Goal: Task Accomplishment & Management: Manage account settings

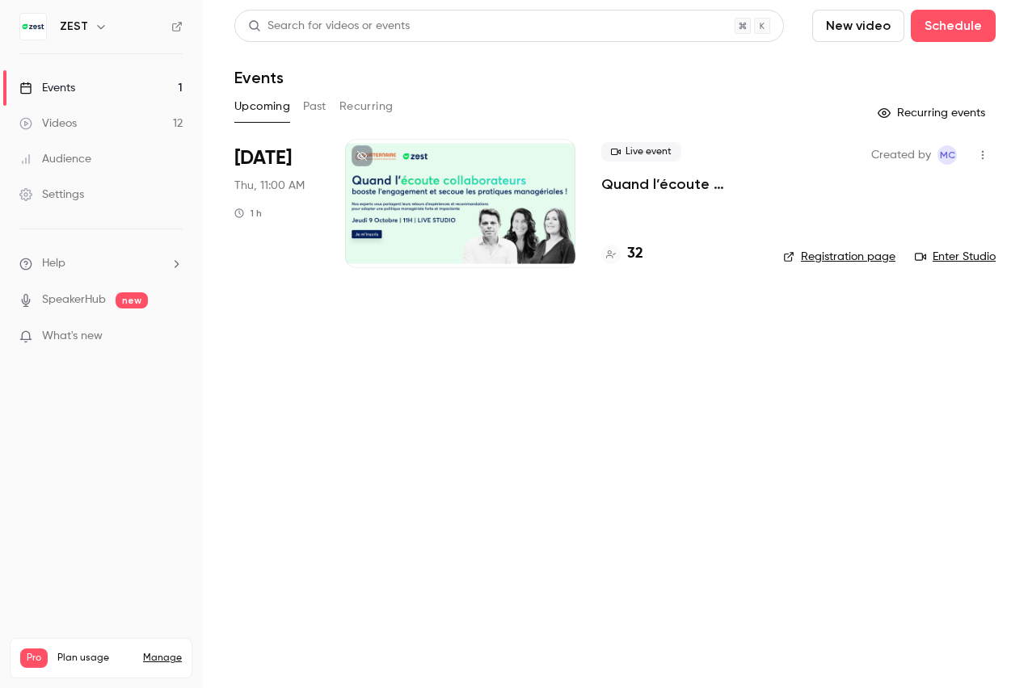
click at [69, 200] on div "Settings" at bounding box center [51, 195] width 65 height 16
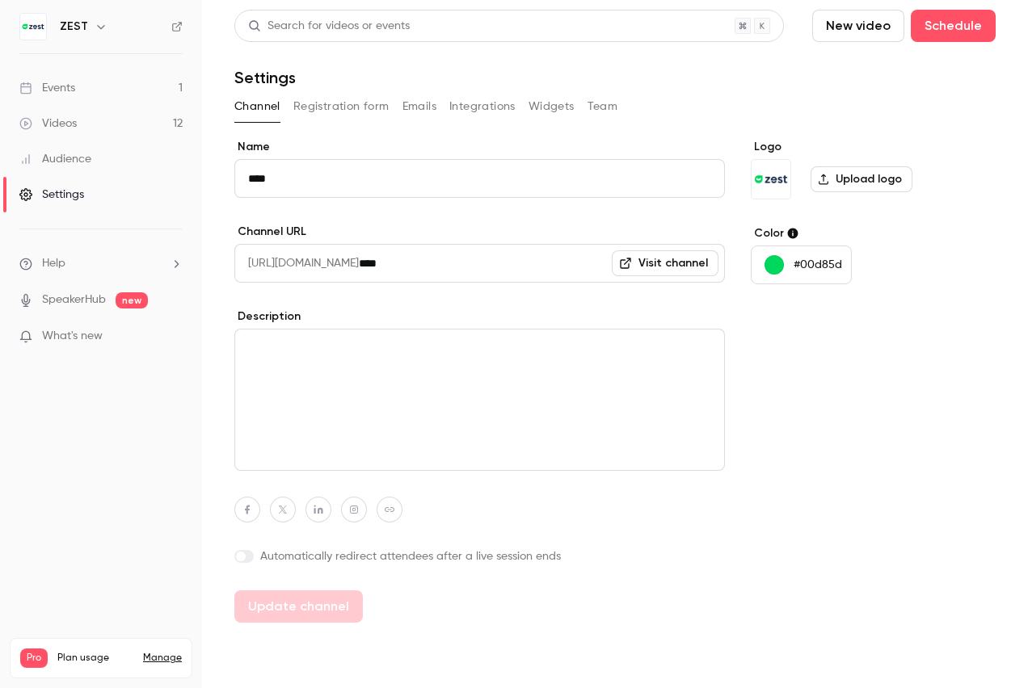
click at [417, 108] on button "Emails" at bounding box center [419, 107] width 34 height 26
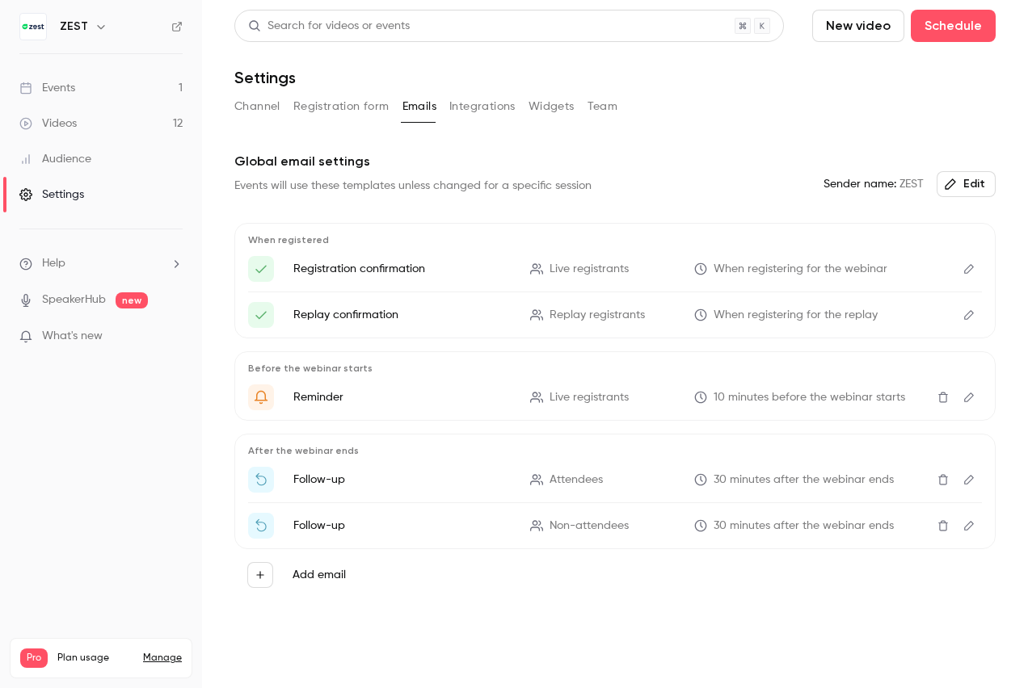
click at [965, 484] on icon "Edit" at bounding box center [969, 480] width 10 height 10
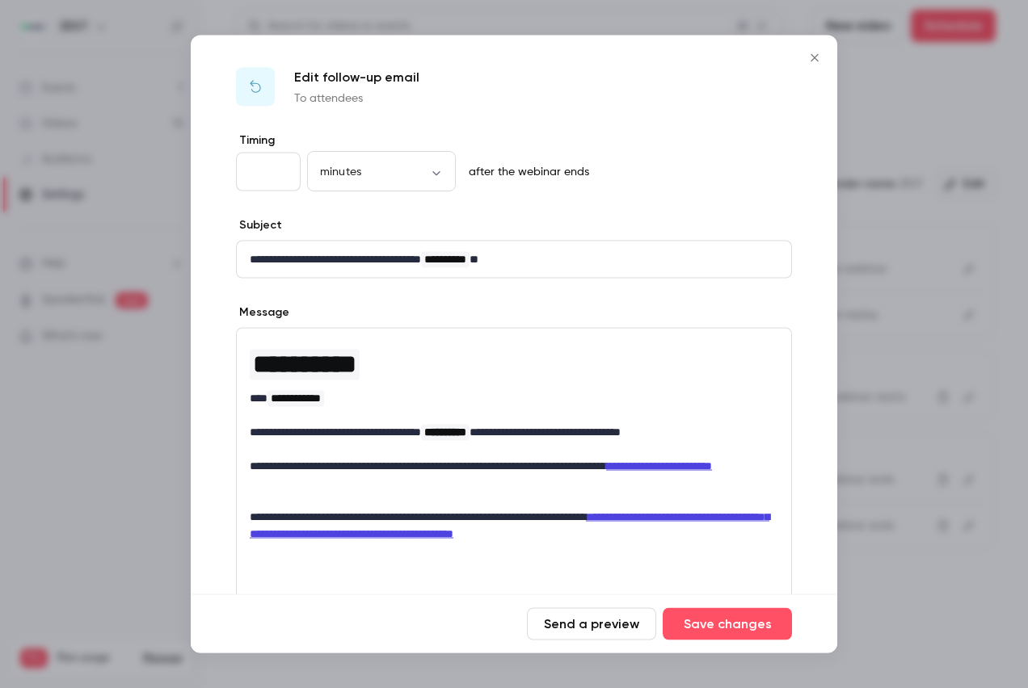
click at [818, 53] on icon "Close" at bounding box center [814, 58] width 19 height 13
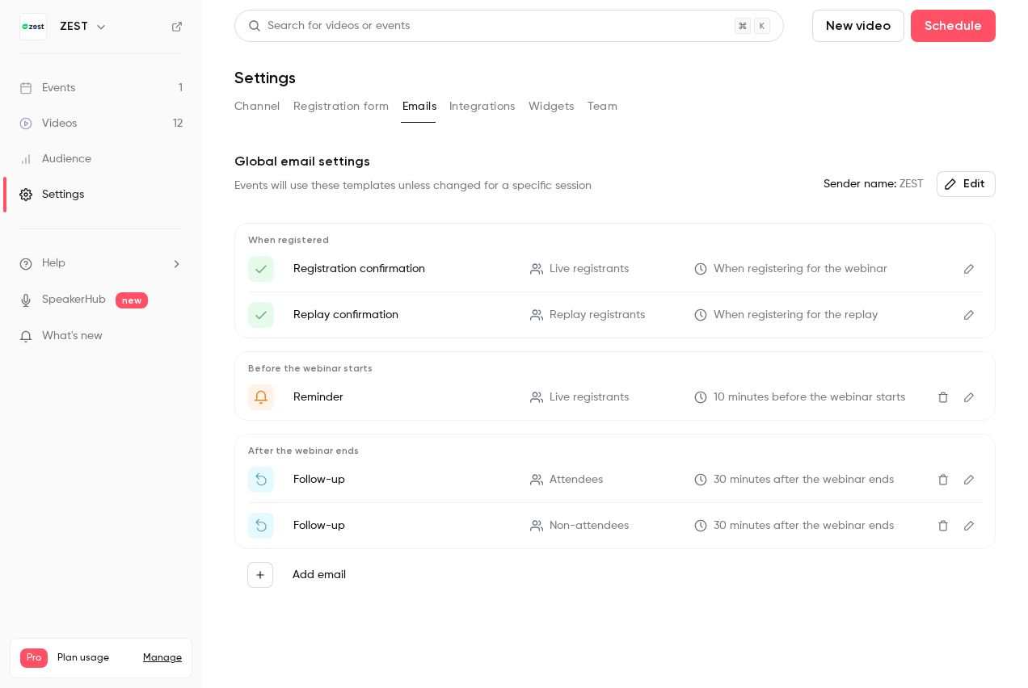
click at [77, 343] on span "What's new" at bounding box center [72, 336] width 61 height 17
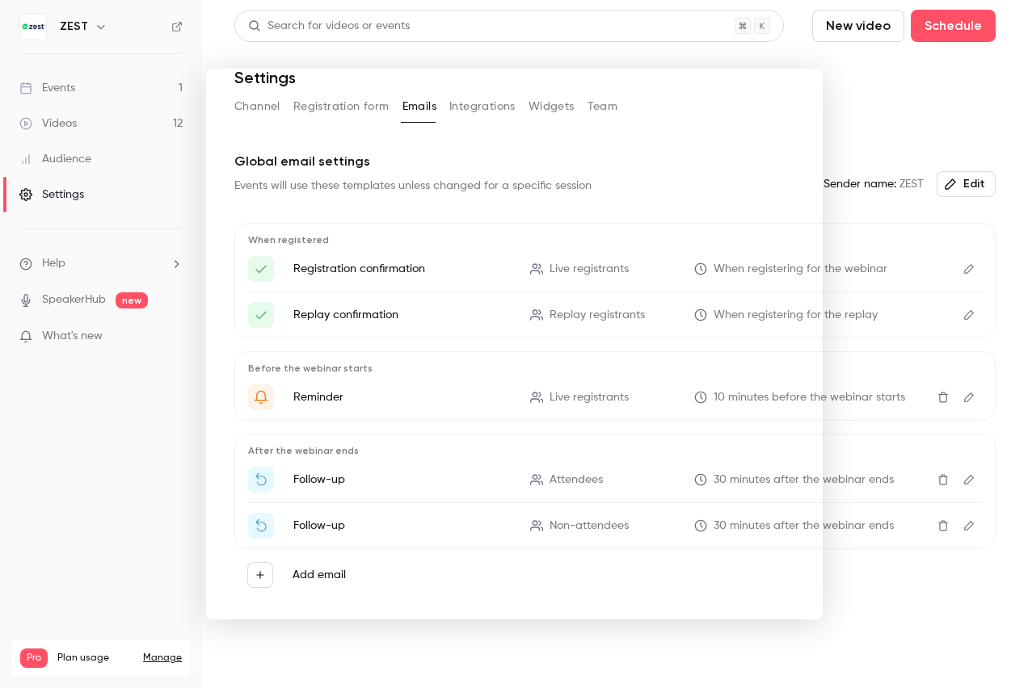
click at [850, 74] on div at bounding box center [514, 344] width 1028 height 688
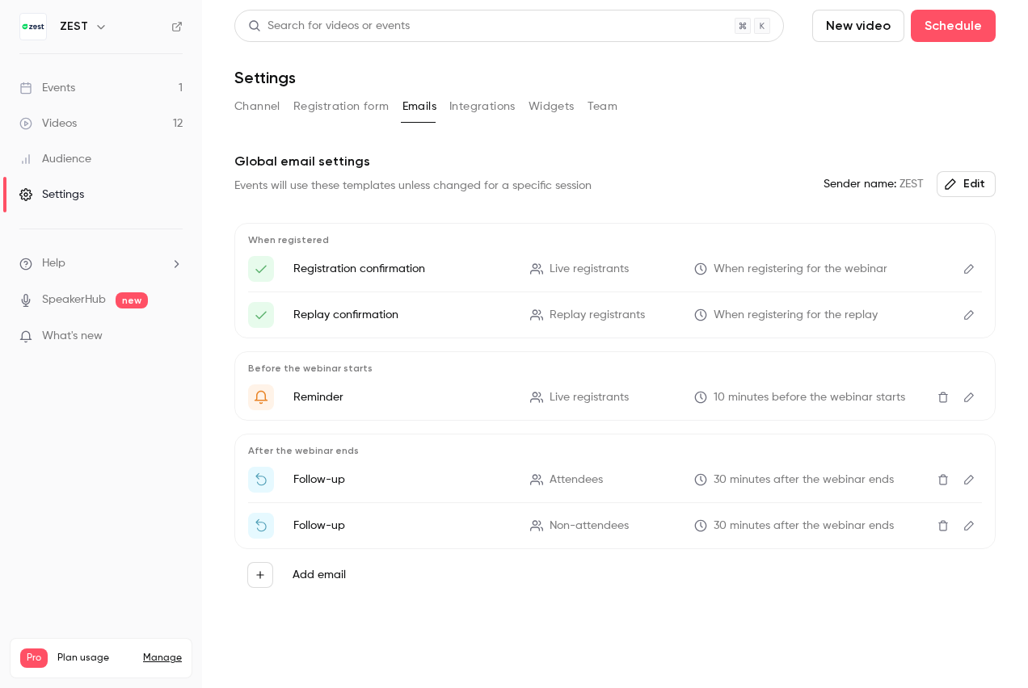
click at [967, 403] on button "Edit" at bounding box center [969, 398] width 26 height 26
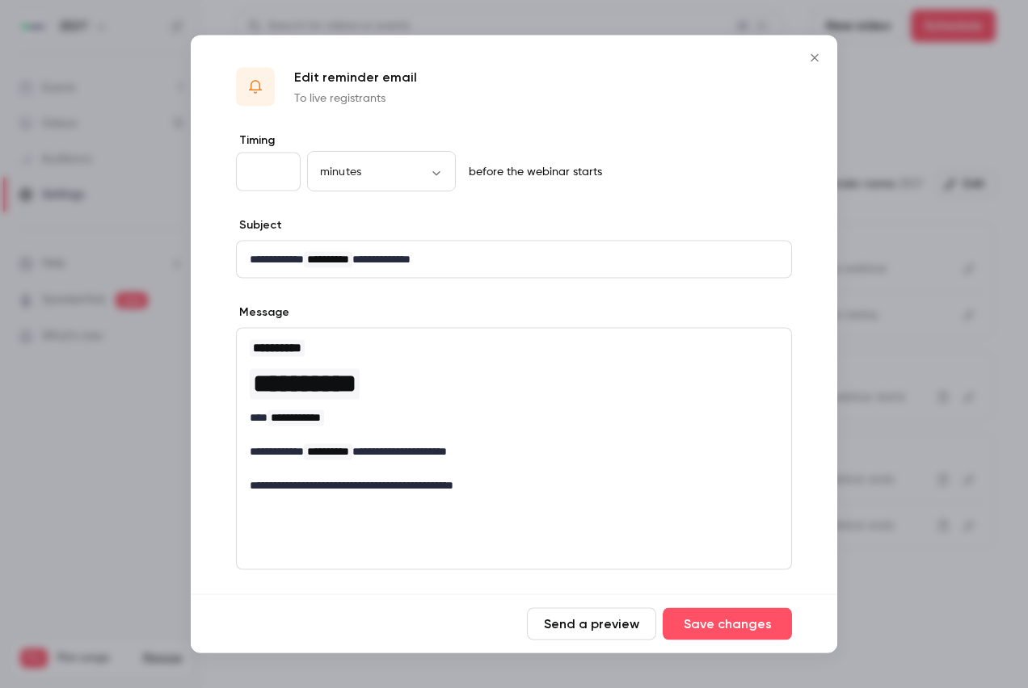
click at [816, 57] on icon "Close" at bounding box center [813, 57] width 7 height 7
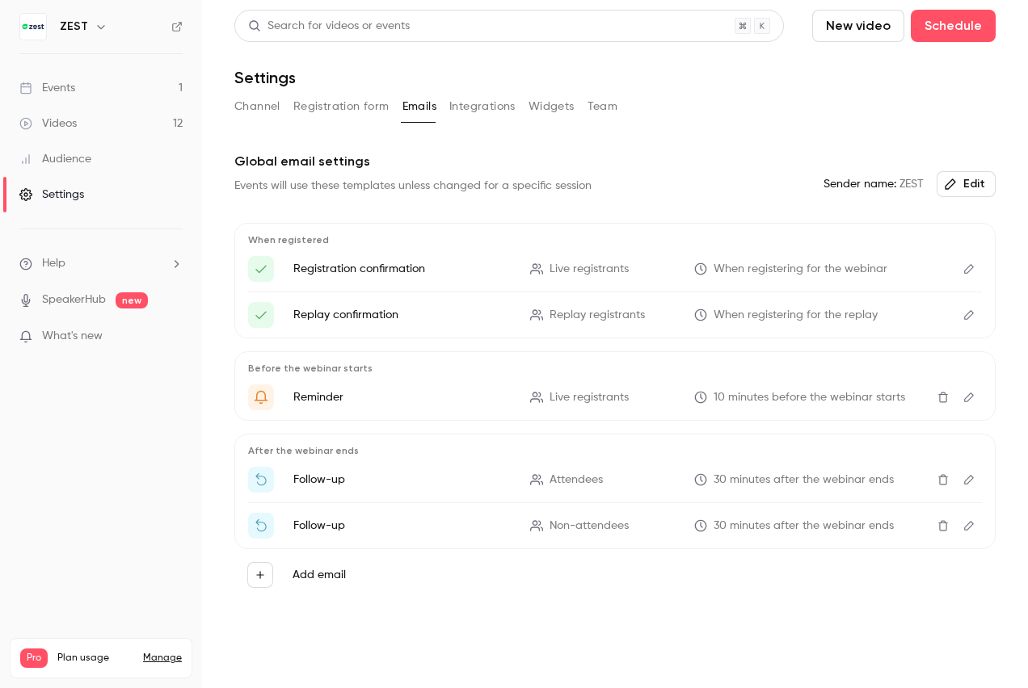
click at [963, 477] on icon "Edit" at bounding box center [968, 479] width 13 height 11
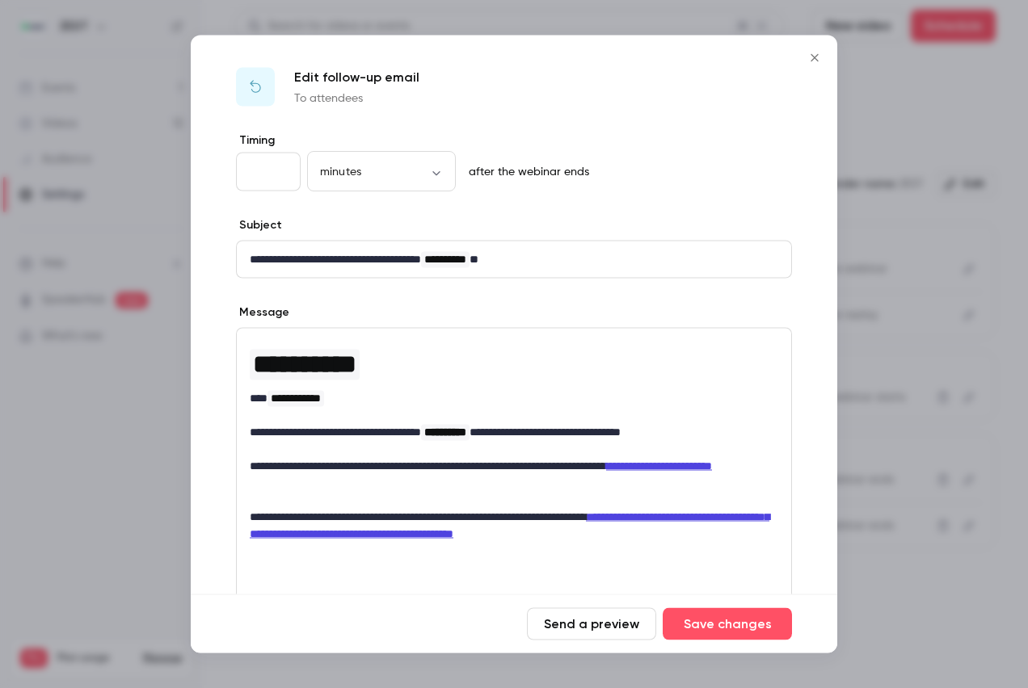
click at [811, 58] on icon "Close" at bounding box center [814, 58] width 19 height 13
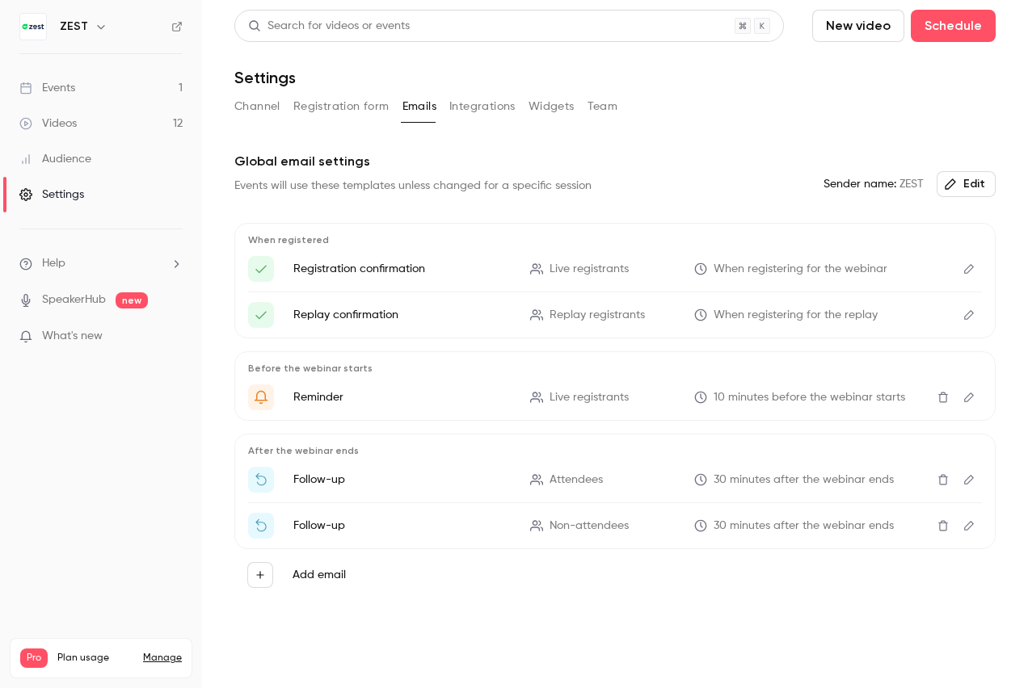
click at [961, 324] on button "Edit" at bounding box center [969, 315] width 26 height 26
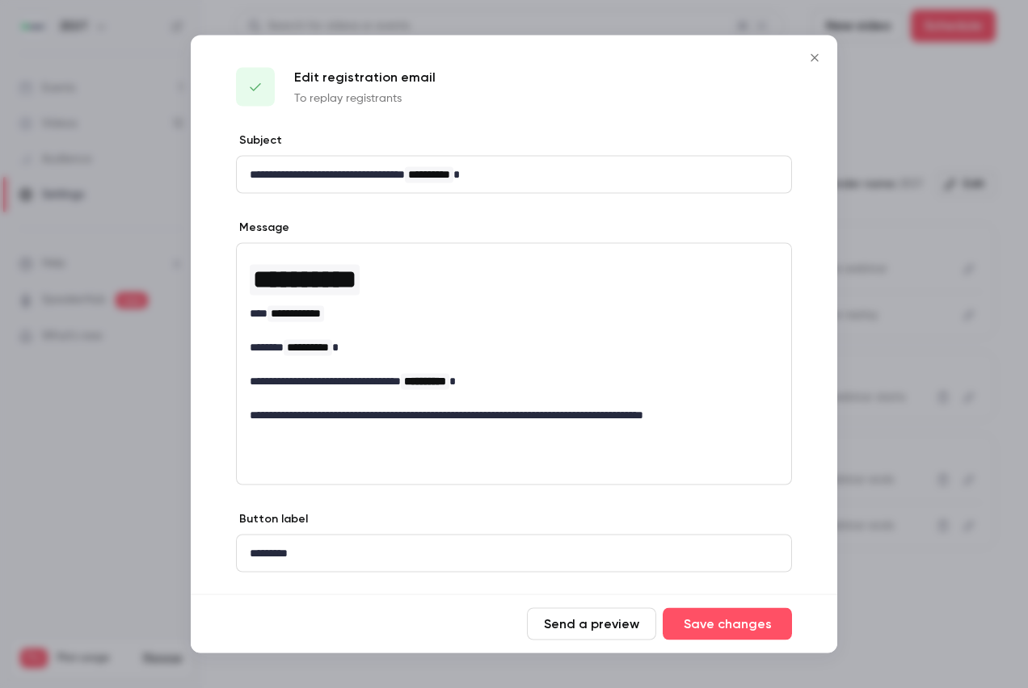
click at [809, 67] on button "Close" at bounding box center [814, 58] width 32 height 32
